Goal: Book appointment/travel/reservation

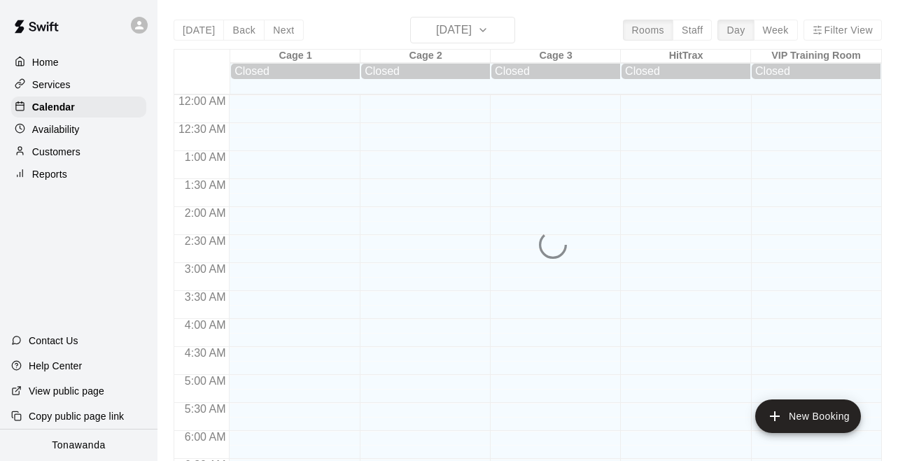
scroll to position [919, 0]
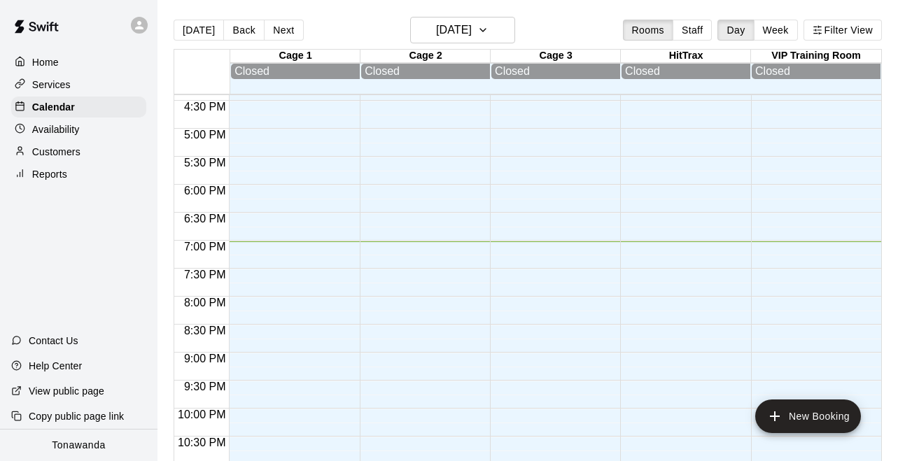
click at [285, 46] on div "[DATE] Back [DATE][DATE] Rooms Staff Day Week Filter View" at bounding box center [528, 33] width 709 height 32
click at [287, 33] on button "Next" at bounding box center [283, 30] width 39 height 21
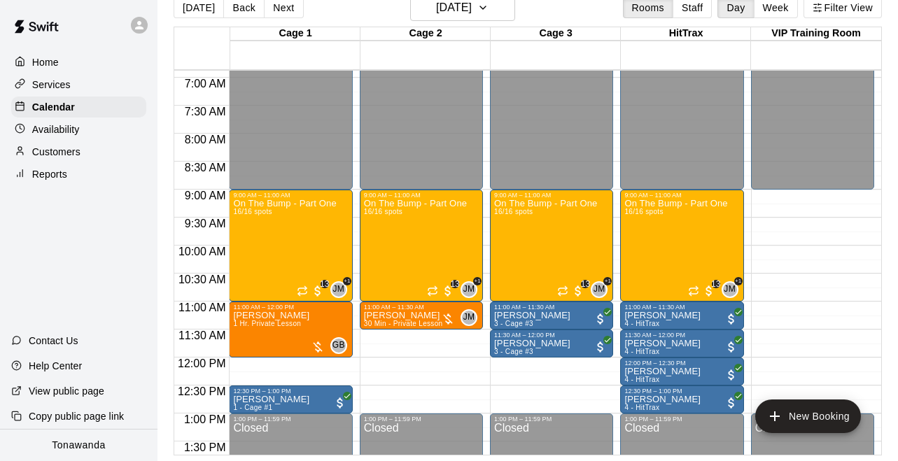
scroll to position [22, 0]
click at [248, 387] on icon "delete" at bounding box center [248, 393] width 10 height 13
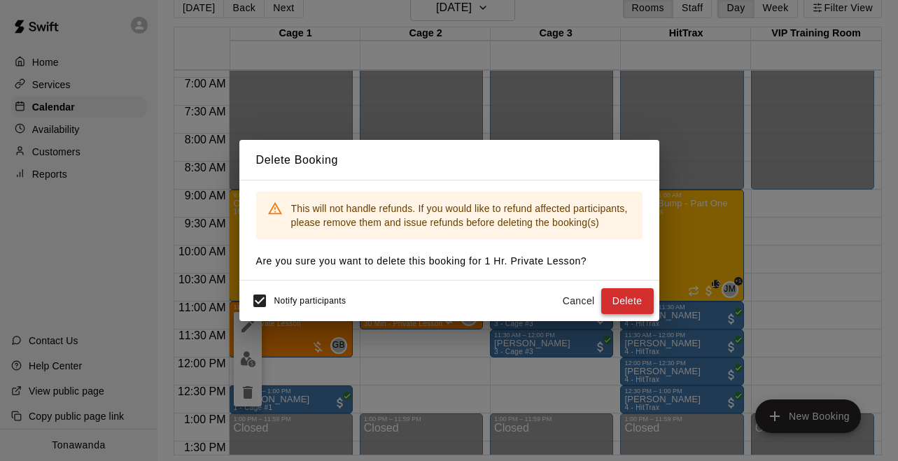
click at [639, 306] on button "Delete" at bounding box center [628, 302] width 53 height 26
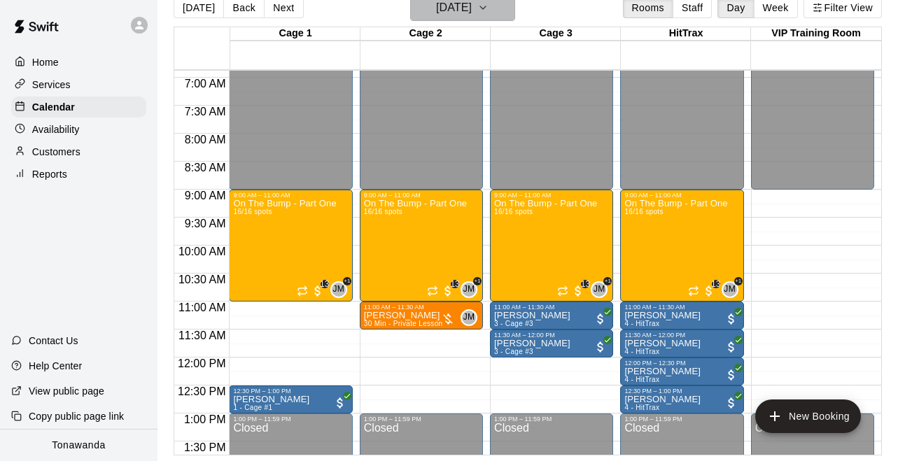
click at [449, 15] on h6 "[DATE]" at bounding box center [454, 8] width 36 height 20
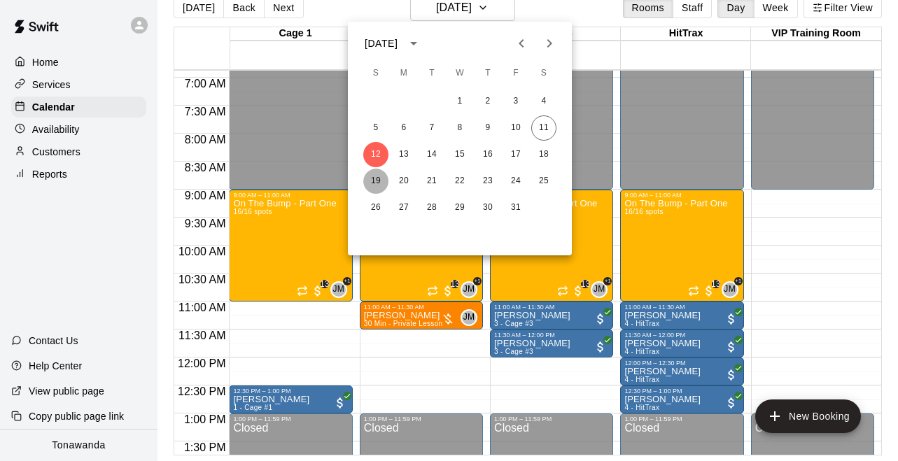
click at [376, 179] on button "19" at bounding box center [375, 181] width 25 height 25
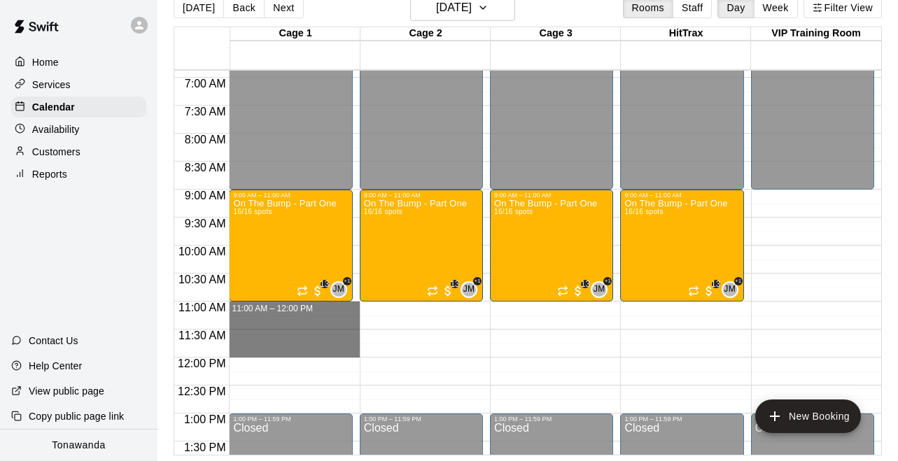
drag, startPoint x: 356, startPoint y: 304, endPoint x: 352, endPoint y: 347, distance: 42.9
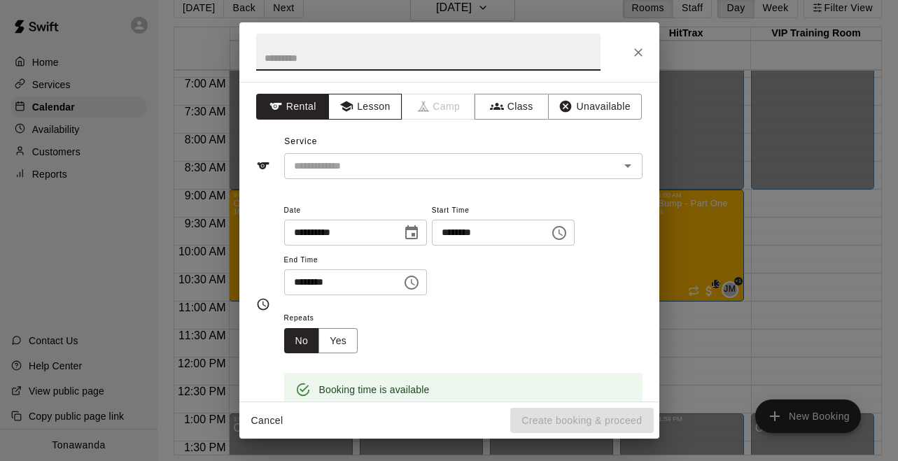
click at [379, 118] on button "Lesson" at bounding box center [365, 107] width 74 height 26
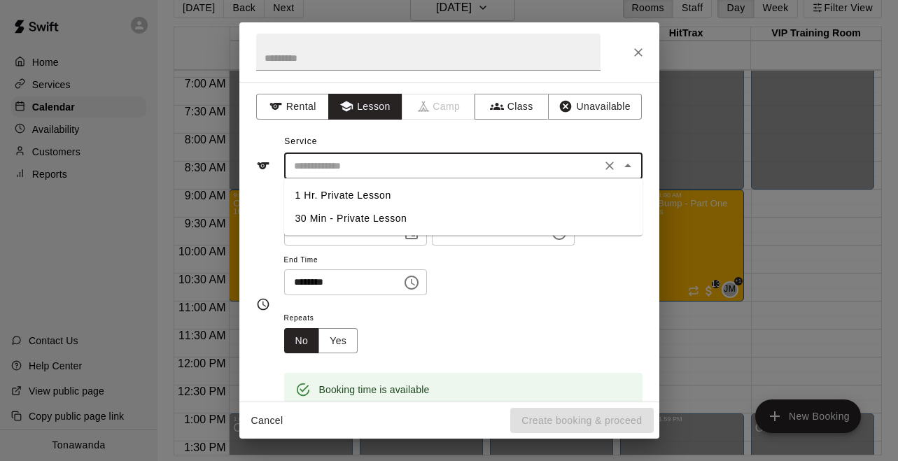
click at [368, 167] on input "text" at bounding box center [443, 167] width 309 height 18
click at [361, 192] on li "1 Hr. Private Lesson" at bounding box center [463, 195] width 359 height 23
type input "**********"
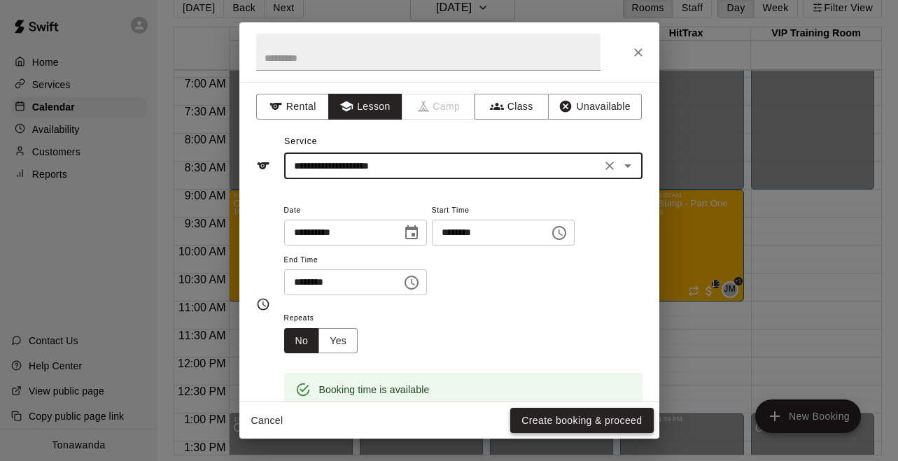
click at [550, 422] on button "Create booking & proceed" at bounding box center [582, 421] width 143 height 26
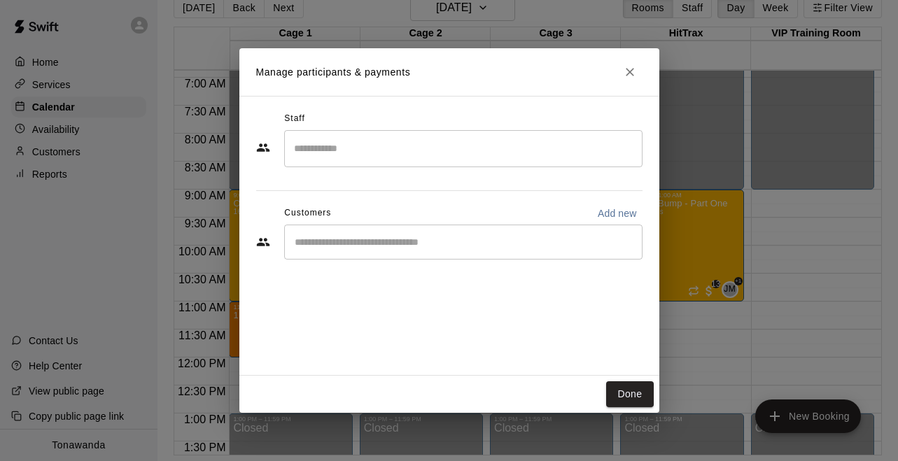
click at [401, 162] on div "​" at bounding box center [463, 148] width 359 height 37
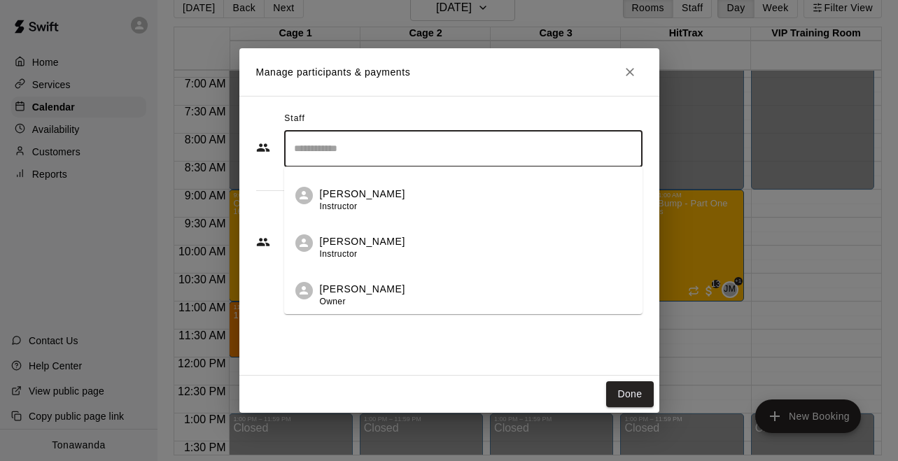
scroll to position [281, 0]
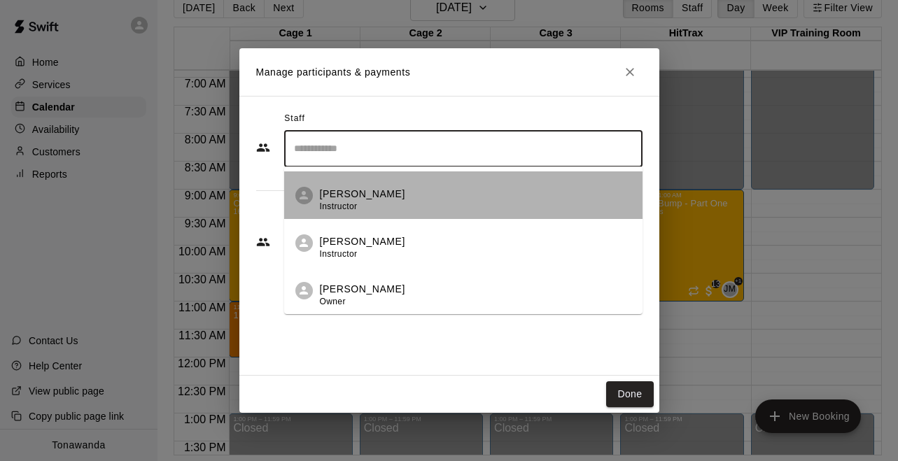
click at [377, 199] on p "[PERSON_NAME]" at bounding box center [362, 194] width 85 height 15
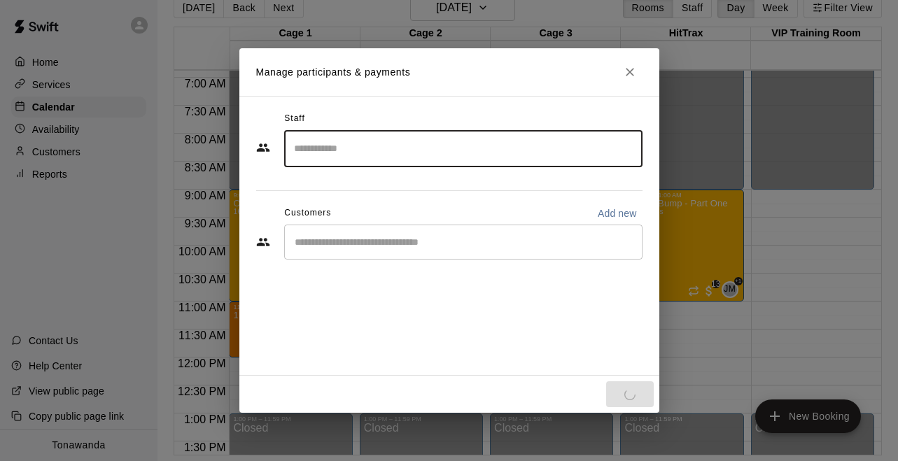
click at [368, 246] on input "Start typing to search customers..." at bounding box center [464, 242] width 346 height 14
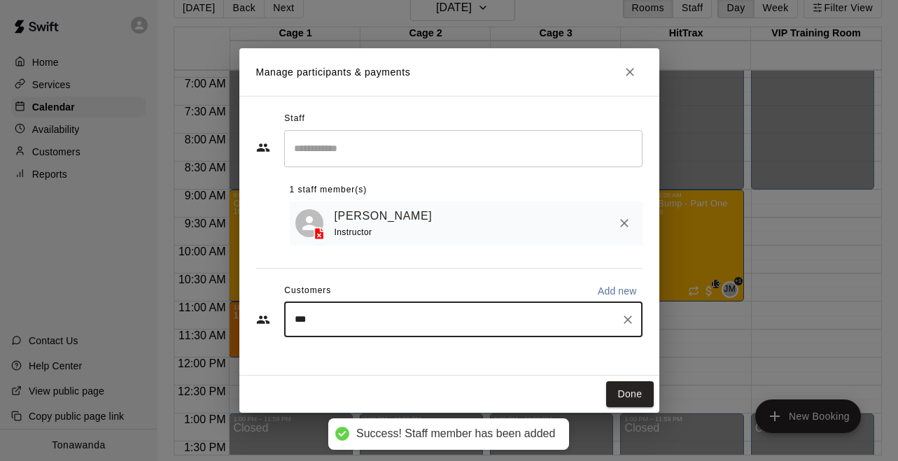
type input "****"
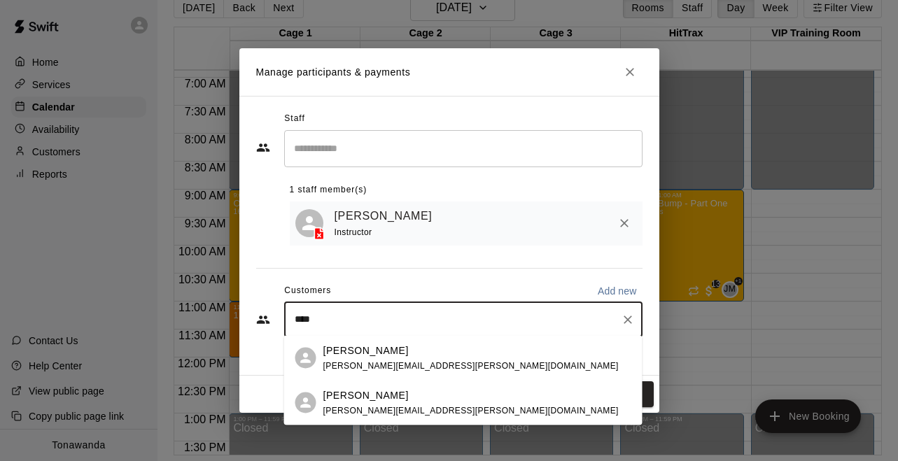
click at [441, 401] on div "Jayden Pedrick [EMAIL_ADDRESS][PERSON_NAME][DOMAIN_NAME]" at bounding box center [478, 403] width 308 height 30
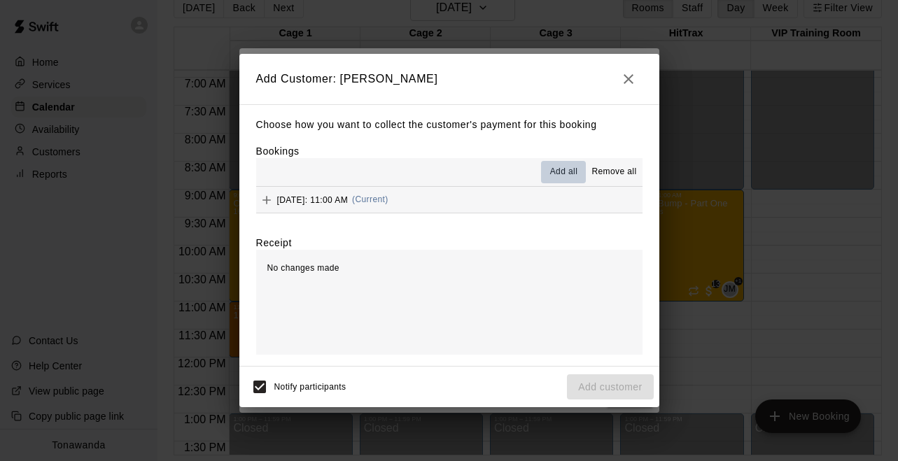
click at [563, 181] on button "Add all" at bounding box center [563, 172] width 45 height 22
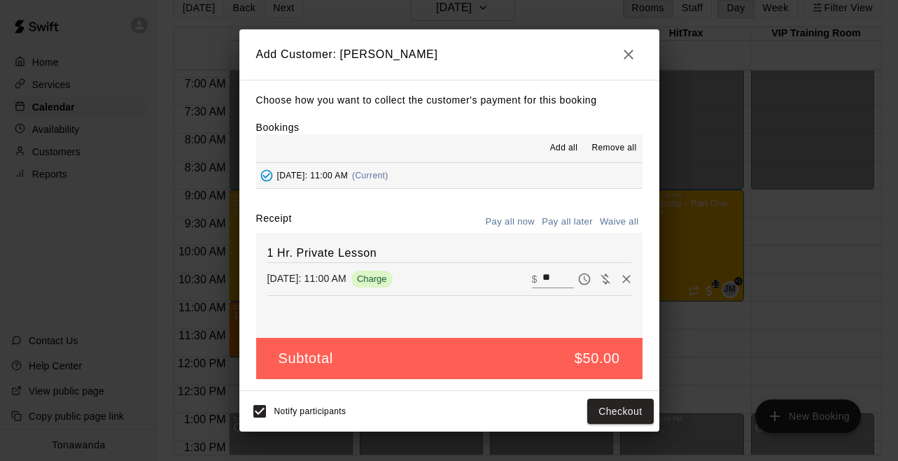
click at [555, 229] on button "Pay all later" at bounding box center [568, 222] width 58 height 22
click at [597, 409] on button "Add customer" at bounding box center [610, 412] width 86 height 26
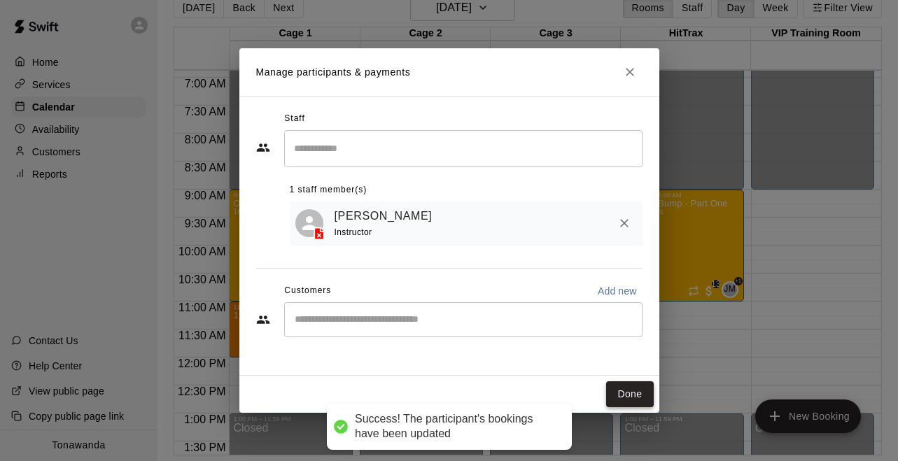
click at [651, 376] on div "Staff ​ 1 staff member(s) [PERSON_NAME] Instructor Customers Add new ​" at bounding box center [450, 236] width 420 height 280
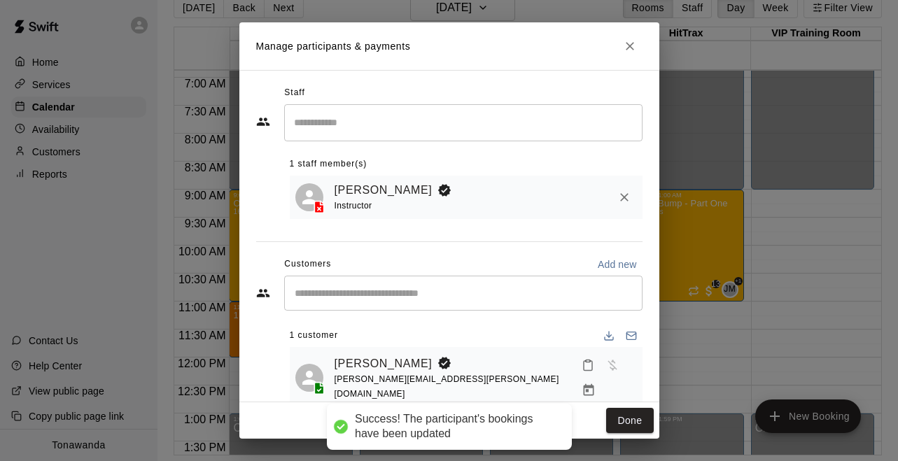
click at [637, 405] on div "Done" at bounding box center [450, 421] width 420 height 37
click at [631, 412] on button "Done" at bounding box center [629, 421] width 47 height 26
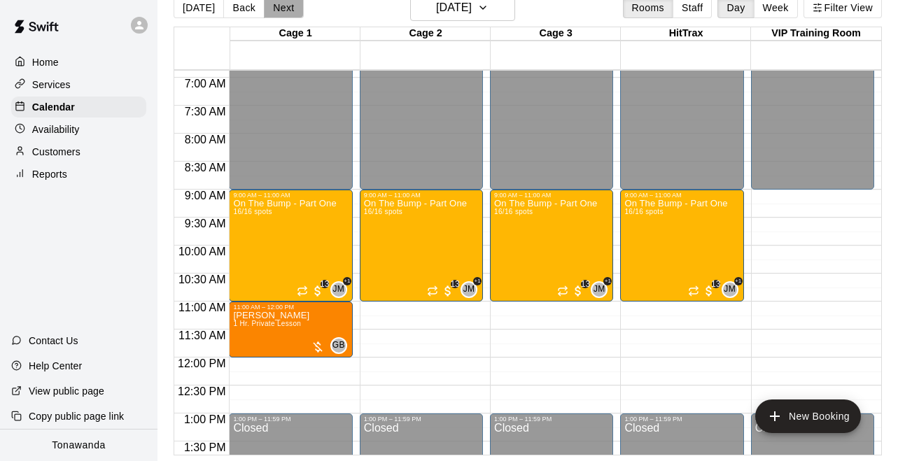
click at [286, 17] on button "Next" at bounding box center [283, 7] width 39 height 21
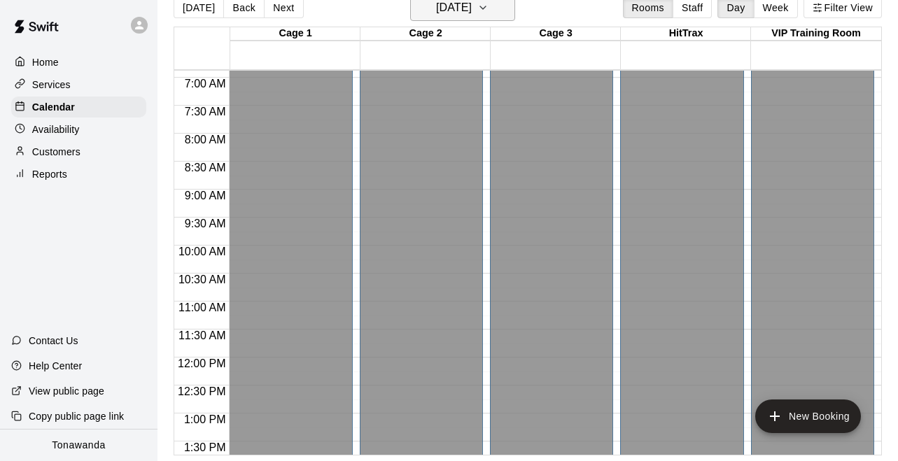
click at [476, 20] on button "[DATE]" at bounding box center [462, 7] width 105 height 27
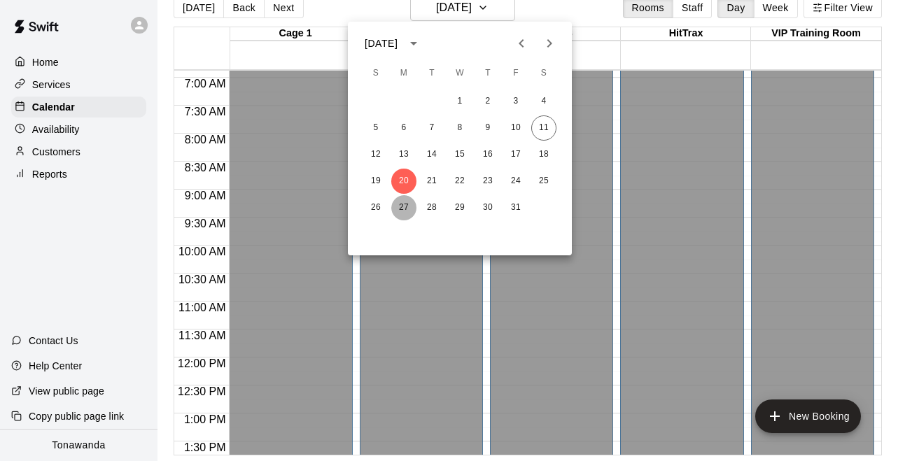
click at [408, 215] on button "27" at bounding box center [403, 207] width 25 height 25
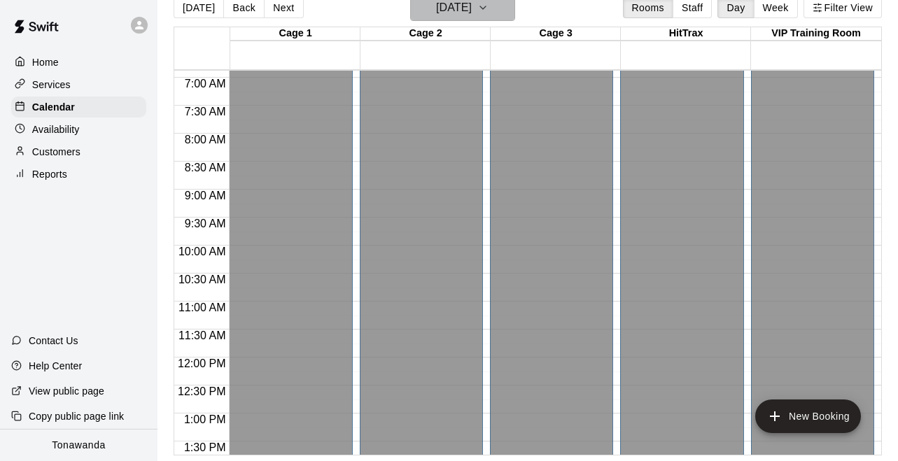
click at [446, 5] on h6 "[DATE]" at bounding box center [454, 8] width 36 height 20
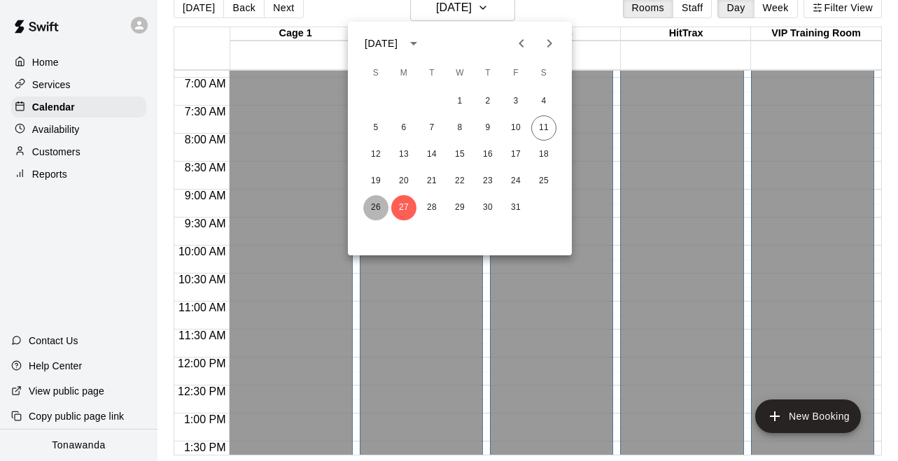
click at [370, 200] on button "26" at bounding box center [375, 207] width 25 height 25
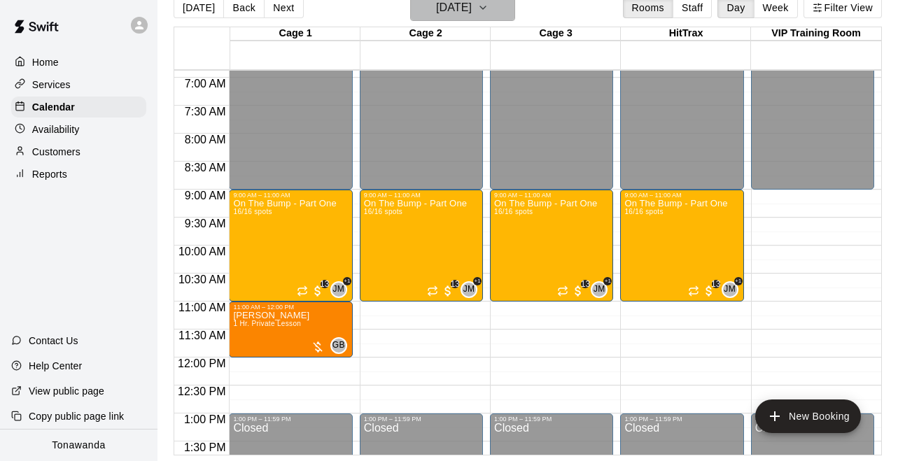
click at [470, 20] on button "[DATE]" at bounding box center [462, 7] width 105 height 27
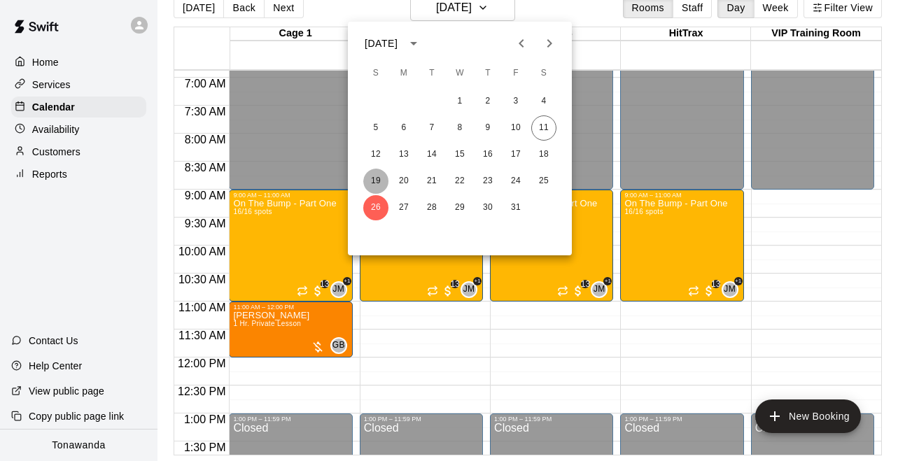
click at [376, 172] on button "19" at bounding box center [375, 181] width 25 height 25
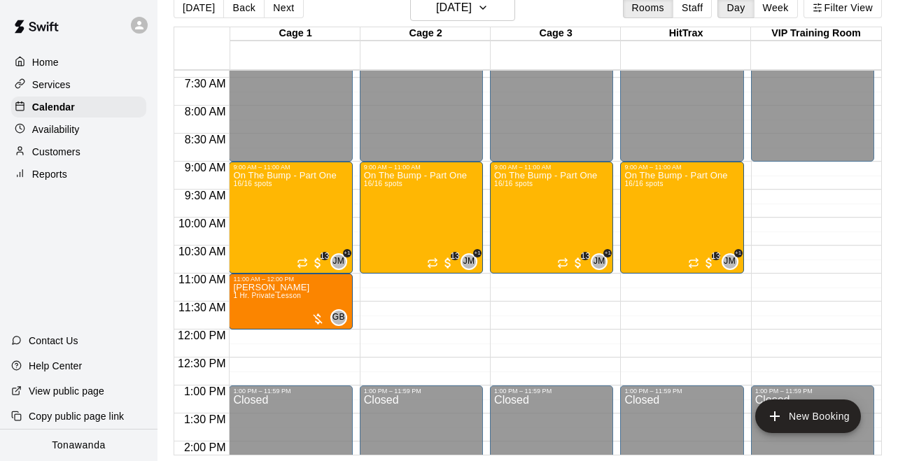
scroll to position [418, 0]
